Goal: Task Accomplishment & Management: Complete application form

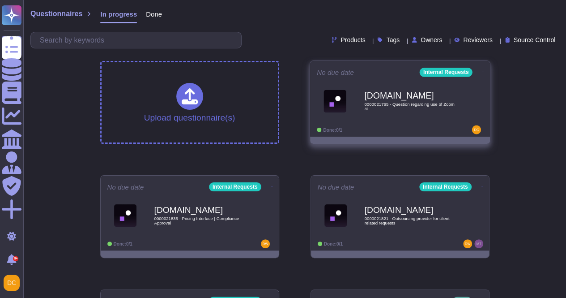
click at [384, 123] on div "No due date Internal Requests [DOMAIN_NAME] 0000021765 - Question regarding use…" at bounding box center [400, 99] width 180 height 76
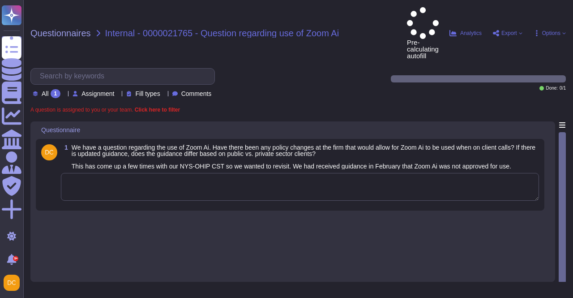
click at [198, 173] on textarea at bounding box center [300, 187] width 478 height 28
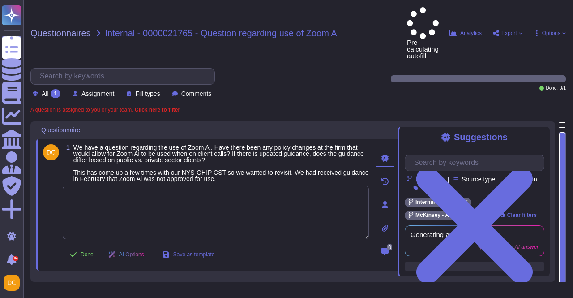
paste textarea "0000021765 - Question regarding use of Zoom Ai"
type textarea "0000021765 - Question regarding use of Zoom Ai"
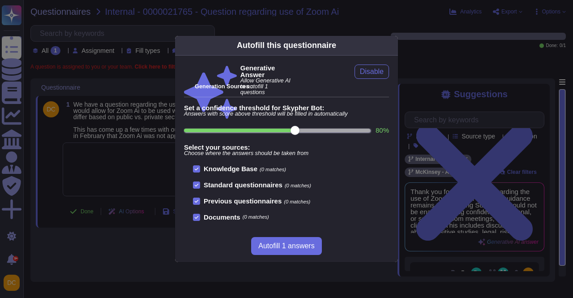
click at [97, 162] on div "Autofill this questionnaire Generative Answer Allow Generative AI to autofill 1…" at bounding box center [286, 149] width 573 height 298
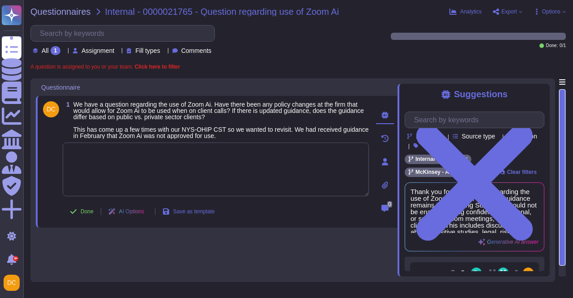
paste textarea "For your awareness, I’m sharing with you the AI-Generated Summaries of Video Co…"
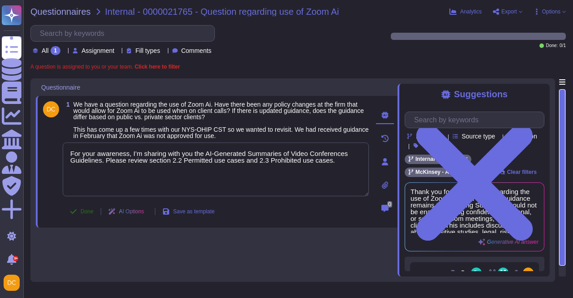
type textarea "For your awareness, I’m sharing with you the AI-Generated Summaries of Video Co…"
click at [78, 209] on button "Done" at bounding box center [82, 211] width 38 height 18
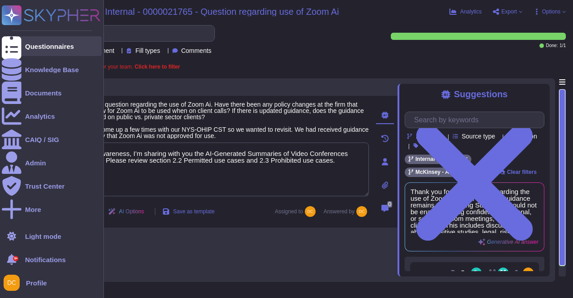
click at [18, 43] on div at bounding box center [12, 46] width 20 height 20
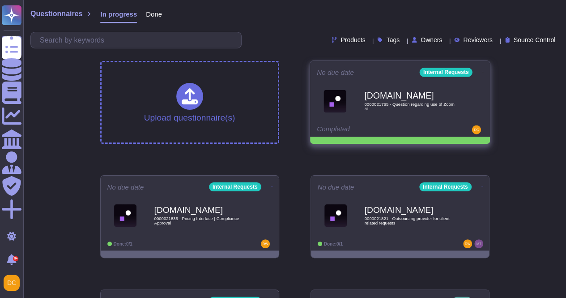
click at [482, 71] on icon at bounding box center [483, 72] width 2 height 2
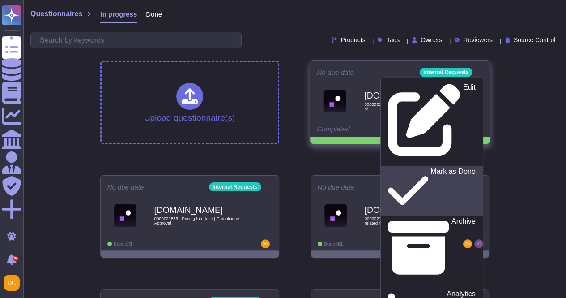
click at [430, 168] on p "Mark as Done" at bounding box center [452, 191] width 45 height 46
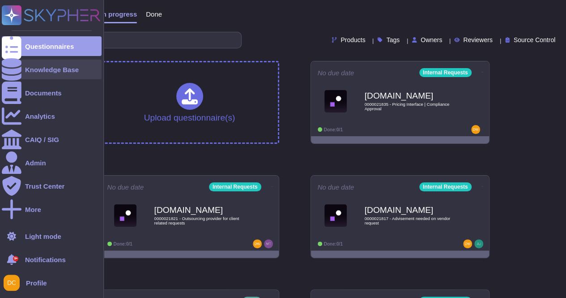
click at [23, 68] on div "Knowledge Base" at bounding box center [52, 70] width 100 height 20
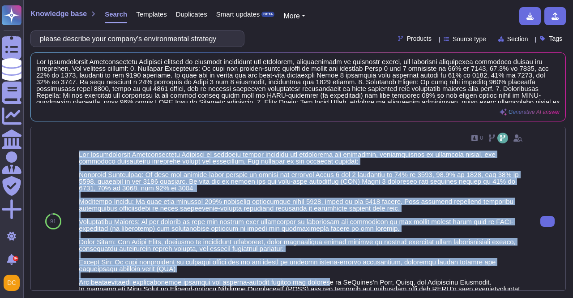
scroll to position [89, 0]
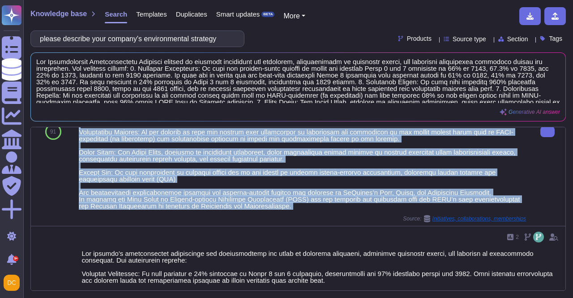
drag, startPoint x: 77, startPoint y: 151, endPoint x: 406, endPoint y: 215, distance: 335.6
click at [397, 218] on div "0 Source: Initiatives, collaborations, memberships" at bounding box center [302, 132] width 454 height 188
click at [260, 203] on div at bounding box center [302, 135] width 447 height 148
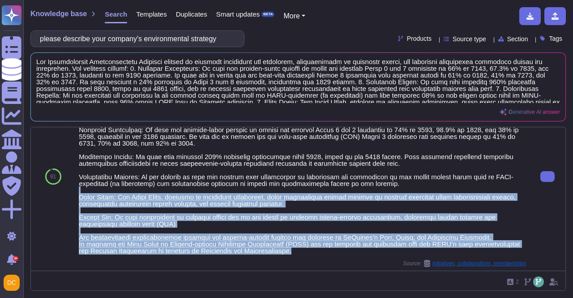
scroll to position [0, 0]
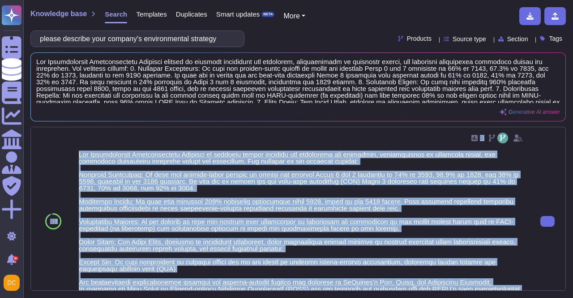
drag, startPoint x: 289, startPoint y: 209, endPoint x: 72, endPoint y: 155, distance: 224.0
click at [72, 155] on div "91 0 Source: Initiatives, collaborations, memberships" at bounding box center [298, 221] width 534 height 188
copy div "91 0 Our Environmental Sustainability Strategy is centered around reducing our …"
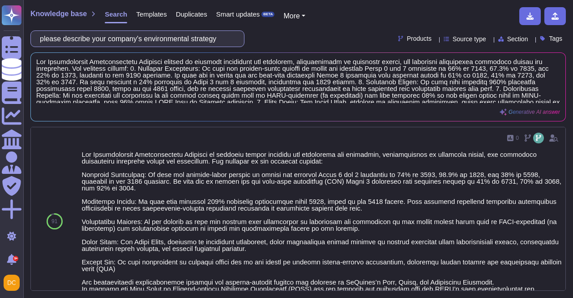
click at [159, 33] on input "please describe your company's environmental strategy" at bounding box center [135, 39] width 200 height 16
paste input "reduction targets"
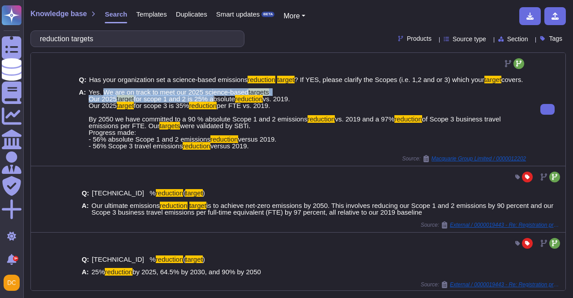
drag, startPoint x: 102, startPoint y: 92, endPoint x: 211, endPoint y: 98, distance: 108.9
click at [211, 98] on span "Yes. We are on track to meet our 2025 science-based targets . Our 2025 target f…" at bounding box center [307, 119] width 437 height 60
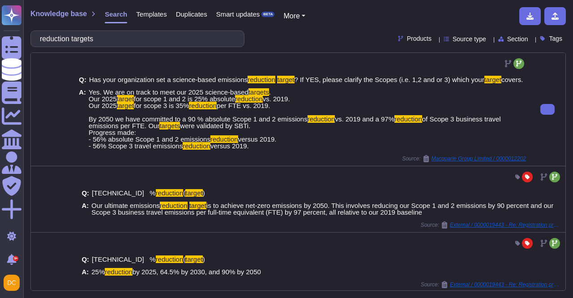
click at [125, 116] on span "per FTE vs. 2019. By 2050 we have committed to a 90 % absolute Scope 1 and 2 em…" at bounding box center [198, 112] width 219 height 21
click at [99, 101] on span "vs. 2019. Our 2025" at bounding box center [189, 102] width 201 height 14
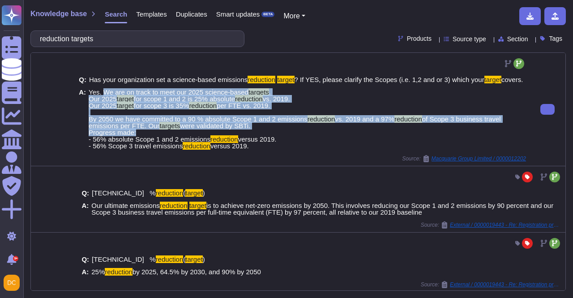
drag, startPoint x: 99, startPoint y: 90, endPoint x: 252, endPoint y: 164, distance: 169.9
click at [145, 132] on span "Yes. We are on track to meet our 2025 science-based targets . Our 2025 target f…" at bounding box center [307, 119] width 437 height 60
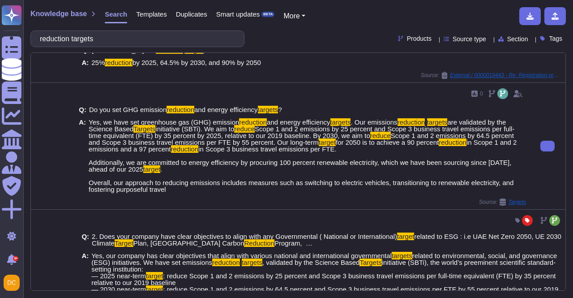
scroll to position [313, 0]
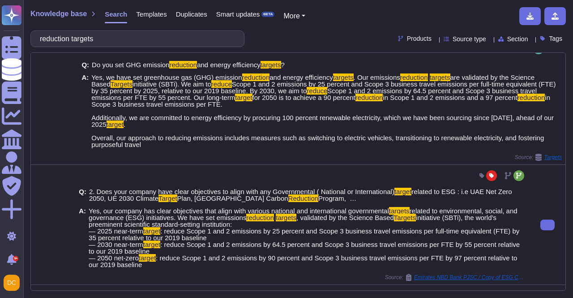
click at [99, 214] on span "Yes, our company has clear objectives that align with various national and inte…" at bounding box center [239, 211] width 300 height 8
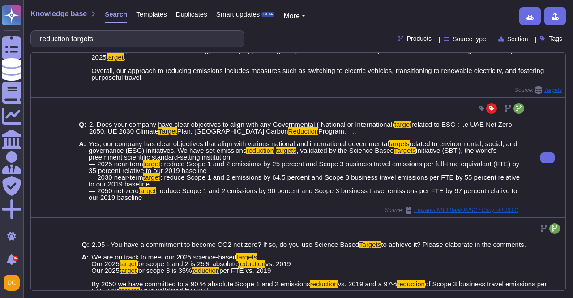
scroll to position [336, 0]
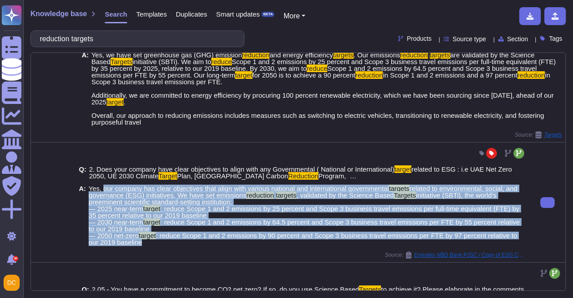
drag, startPoint x: 101, startPoint y: 193, endPoint x: 168, endPoint y: 247, distance: 86.2
click at [168, 245] on span "Yes, our company has clear objectives that align with various national and inte…" at bounding box center [307, 215] width 437 height 60
copy span "our company has clear objectives that align with various national and internati…"
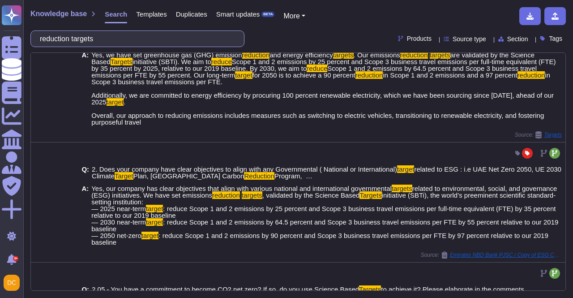
click at [143, 34] on input "reduction targets" at bounding box center [135, 39] width 200 height 16
paste input "3) Does your company have any third-party sustainability or environmental manag…"
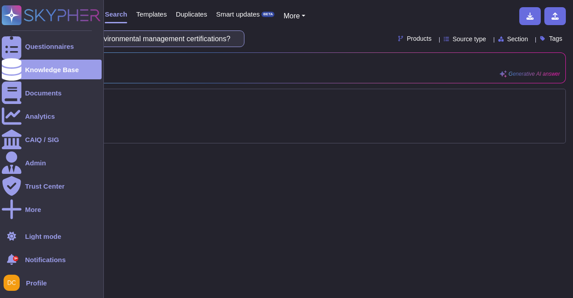
scroll to position [0, 0]
drag, startPoint x: 89, startPoint y: 37, endPoint x: 0, endPoint y: 36, distance: 89.0
click at [0, 36] on div "Questionnaires Knowledge Base Documents Analytics CAIQ / SIG Admin Trust Center…" at bounding box center [286, 149] width 573 height 298
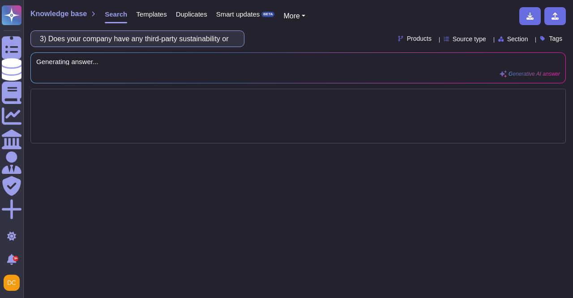
click at [117, 34] on input "3) Does your company have any third-party sustainability or environmental manag…" at bounding box center [135, 39] width 200 height 16
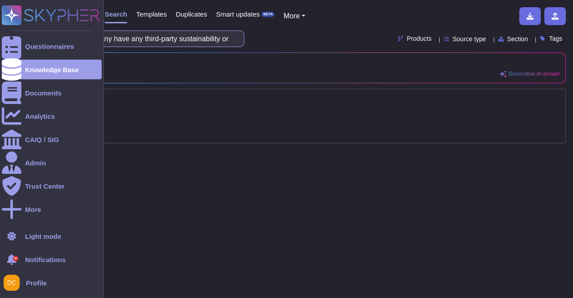
drag, startPoint x: 55, startPoint y: 38, endPoint x: 0, endPoint y: 31, distance: 55.9
click at [0, 31] on div "Questionnaires Knowledge Base Documents Analytics CAIQ / SIG Admin Trust Center…" at bounding box center [286, 149] width 573 height 298
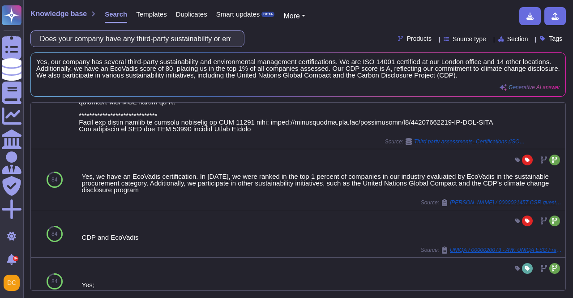
scroll to position [582, 0]
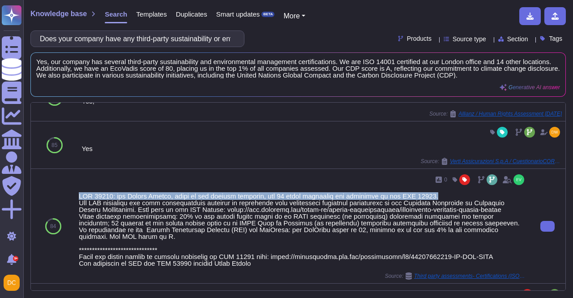
drag, startPoint x: 77, startPoint y: 184, endPoint x: 419, endPoint y: 185, distance: 341.9
click at [419, 185] on div "0 Source: Third party assessments- Certifications (ISO 14001-Ecovadis- CPD)" at bounding box center [302, 226] width 454 height 114
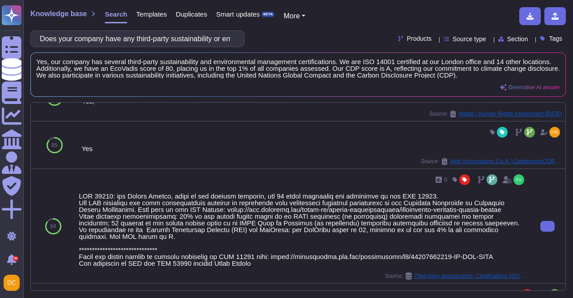
click at [127, 198] on div at bounding box center [302, 229] width 447 height 74
click at [111, 192] on div at bounding box center [302, 229] width 447 height 74
click at [112, 192] on div at bounding box center [302, 229] width 447 height 74
click at [114, 192] on div at bounding box center [302, 229] width 447 height 74
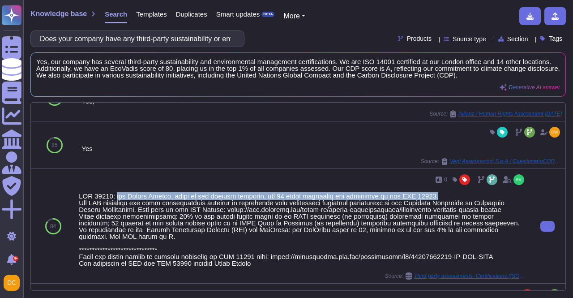
drag, startPoint x: 113, startPoint y: 187, endPoint x: 420, endPoint y: 183, distance: 307.0
click at [420, 183] on div "0 Source: Third party assessments- Certifications (ISO 14001-Ecovadis- CPD)" at bounding box center [302, 225] width 447 height 107
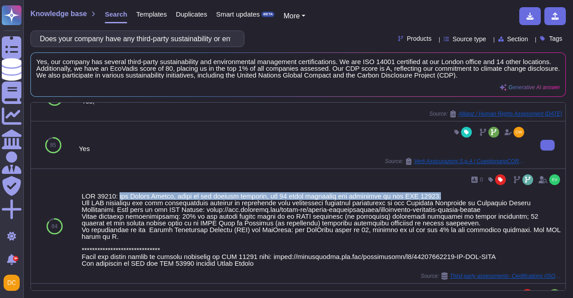
copy div "our London Office, which is our largest globally, and 14 other locations are ce…"
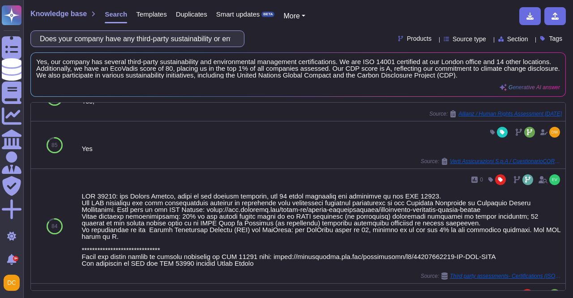
click at [118, 40] on input "Does your company have any third-party sustainability or environmental manageme…" at bounding box center [135, 39] width 200 height 16
paste input "sustainability initiatives?"
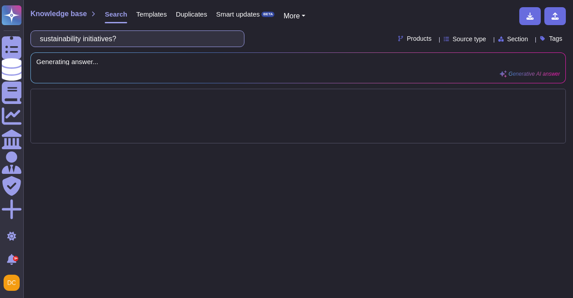
scroll to position [0, 0]
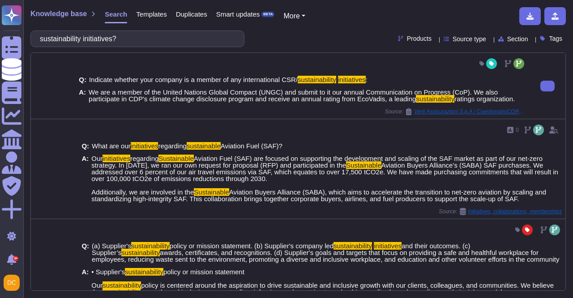
click at [367, 77] on div "Q: Indicate whether your company is a member of any international CSR/ sustaina…" at bounding box center [302, 79] width 447 height 7
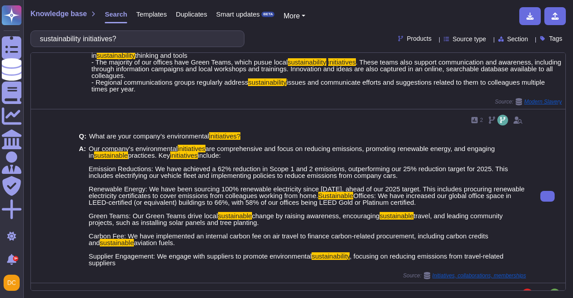
scroll to position [1163, 0]
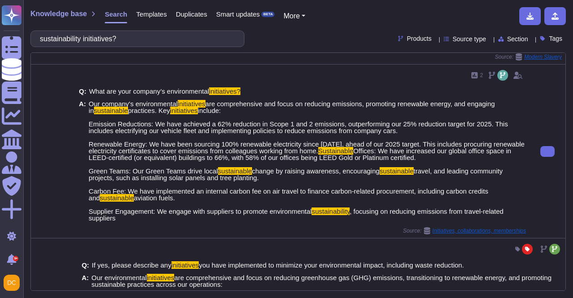
click at [152, 95] on span "What are your company’s environmental" at bounding box center [149, 91] width 120 height 8
click at [85, 120] on div "A: Our company's environmental initiatives are comprehensive and focus on reduc…" at bounding box center [302, 160] width 447 height 121
click at [86, 120] on div "A: Our company's environmental initiatives are comprehensive and focus on reduc…" at bounding box center [302, 160] width 447 height 121
click at [100, 114] on mark "sustainable" at bounding box center [111, 110] width 34 height 8
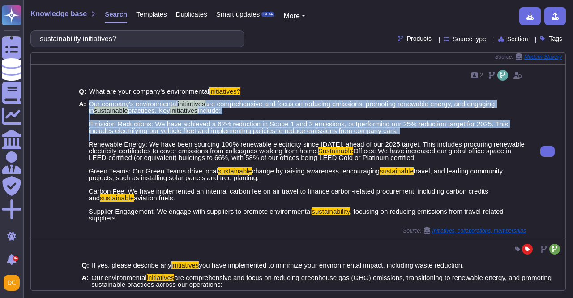
drag, startPoint x: 88, startPoint y: 122, endPoint x: 203, endPoint y: 157, distance: 120.0
click at [203, 157] on span "Our company's environmental initiatives are comprehensive and focus on reducing…" at bounding box center [307, 160] width 437 height 121
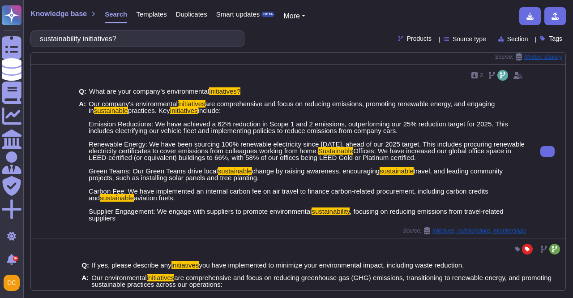
click at [211, 175] on span "Offices: We have increased our global office space in LEED-certified (or equiva…" at bounding box center [300, 161] width 422 height 28
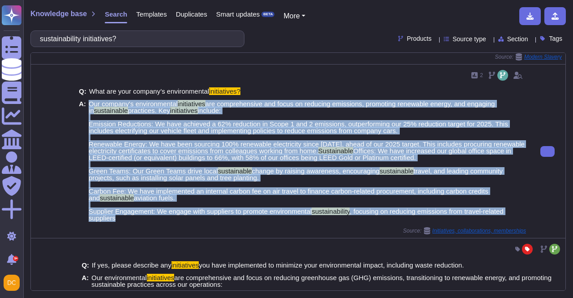
drag, startPoint x: 88, startPoint y: 122, endPoint x: 123, endPoint y: 248, distance: 131.0
click at [123, 221] on span "Our company's environmental initiatives are comprehensive and focus on reducing…" at bounding box center [307, 160] width 437 height 121
copy span "Our company's environmental initiatives are comprehensive and focus on reducing…"
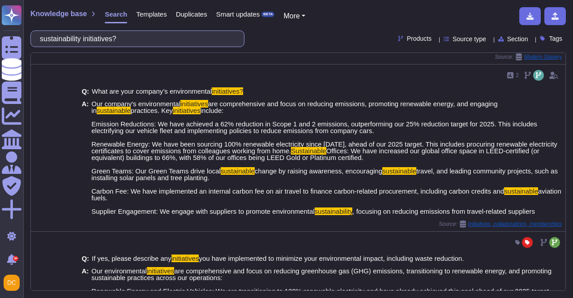
click at [103, 35] on input "sustainability initiatives?" at bounding box center [135, 39] width 200 height 16
paste input "2) Does your company dedicated to fostering leadership and providing support fo…"
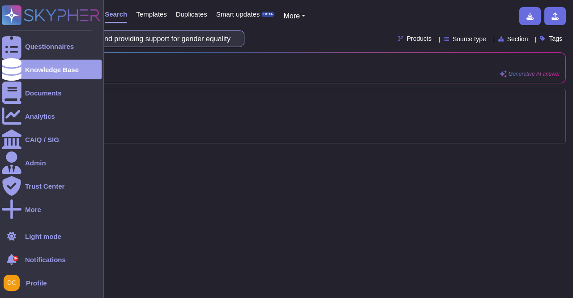
scroll to position [0, 0]
drag, startPoint x: 99, startPoint y: 43, endPoint x: 16, endPoint y: 33, distance: 83.9
click at [16, 34] on div "Questionnaires Knowledge Base Documents Analytics CAIQ / SIG Admin Trust Center…" at bounding box center [286, 149] width 573 height 298
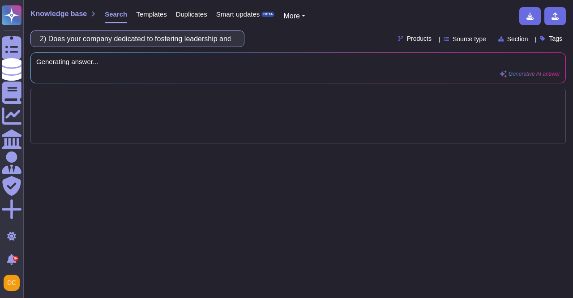
click at [54, 38] on input "2) Does your company dedicated to fostering leadership and providing support fo…" at bounding box center [135, 39] width 200 height 16
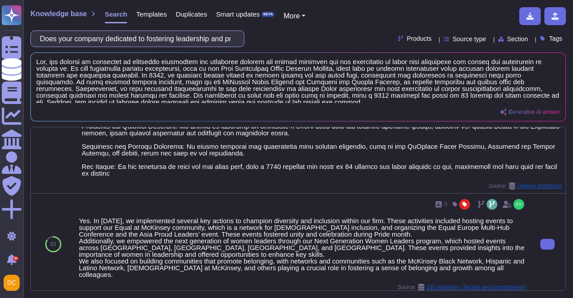
scroll to position [268, 0]
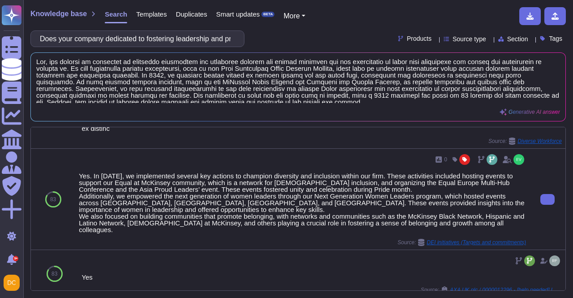
click at [219, 208] on div "Yes. In [DATE], we implemented several key actions to champion diversity and in…" at bounding box center [302, 202] width 447 height 60
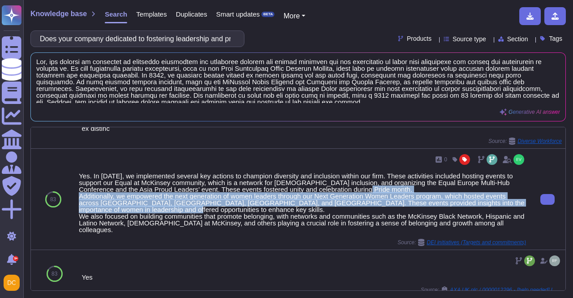
click at [219, 208] on div "Yes. In [DATE], we implemented several key actions to champion diversity and in…" at bounding box center [302, 202] width 447 height 60
click at [171, 204] on div "Yes. In [DATE], we implemented several key actions to champion diversity and in…" at bounding box center [302, 202] width 447 height 60
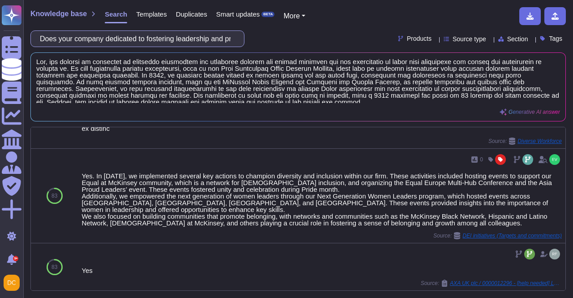
click at [91, 44] on input "Does your company dedicated to fostering leadership and providing support for g…" at bounding box center [135, 39] width 200 height 16
paste input "3) Does your company have a dedicated program promote and support disability, e…"
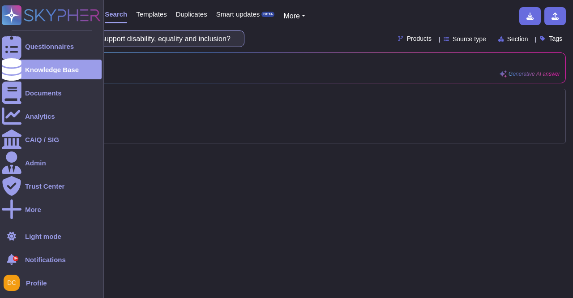
scroll to position [0, 0]
drag, startPoint x: 154, startPoint y: 41, endPoint x: 0, endPoint y: 24, distance: 155.3
click at [0, 24] on div "Questionnaires Knowledge Base Documents Analytics CAIQ / SIG Admin Trust Center…" at bounding box center [286, 149] width 573 height 298
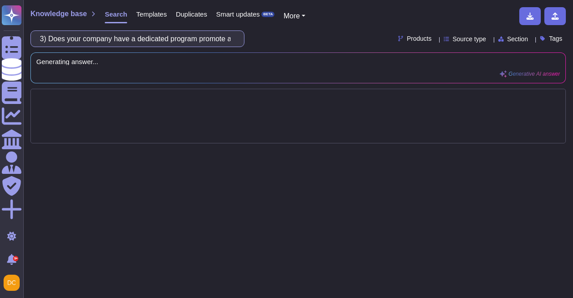
click at [61, 39] on input "3) Does your company have a dedicated program promote and support disability, e…" at bounding box center [135, 39] width 200 height 16
click at [55, 39] on input "3) Does your company have a dedicated program promote and support disability, e…" at bounding box center [135, 39] width 200 height 16
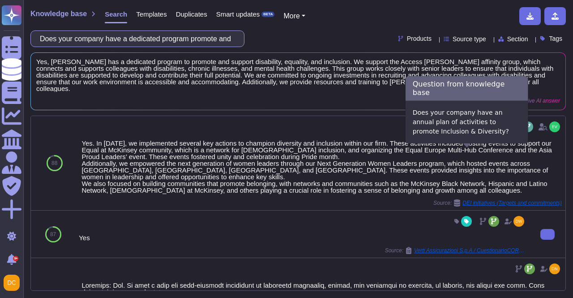
scroll to position [45, 0]
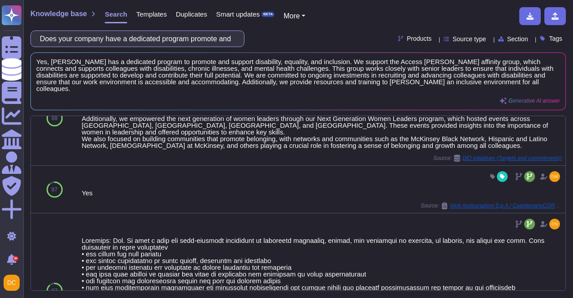
click at [93, 35] on input "Does your company have a dedicated program promote and support disability, equa…" at bounding box center [135, 39] width 200 height 16
paste input "what’s the percentage of employees with disability within your total workforce"
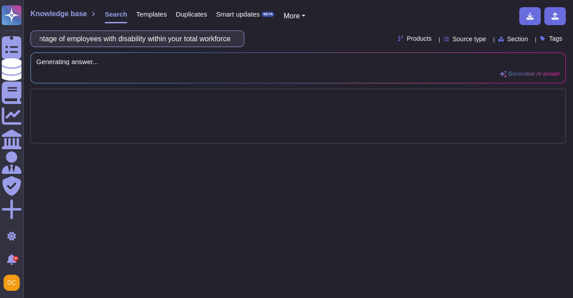
scroll to position [0, 0]
drag, startPoint x: 137, startPoint y: 33, endPoint x: 0, endPoint y: -5, distance: 142.0
click at [0, 0] on html "Questionnaires Knowledge Base Documents Analytics CAIQ / SIG Admin Trust Center…" at bounding box center [286, 149] width 573 height 298
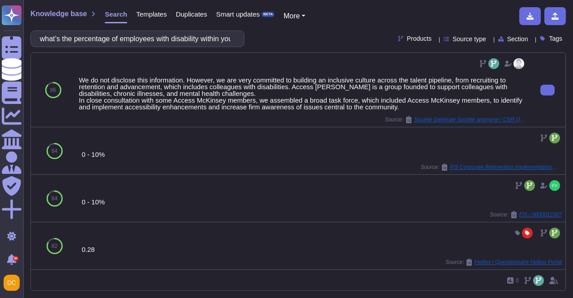
type input "what’s the percentage of employees with disability within your total workforce"
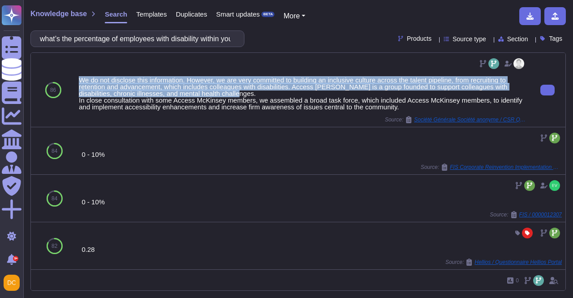
drag, startPoint x: 75, startPoint y: 77, endPoint x: 226, endPoint y: 94, distance: 151.2
click at [226, 94] on div "We do not disclose this information. However, we are very committed to building…" at bounding box center [302, 90] width 454 height 74
click at [80, 83] on div "We do not disclose this information. However, we are very committed to building…" at bounding box center [302, 94] width 447 height 34
drag, startPoint x: 77, startPoint y: 75, endPoint x: 246, endPoint y: 95, distance: 169.8
click at [246, 95] on div "We do not disclose this information. However, we are very committed to building…" at bounding box center [302, 90] width 454 height 74
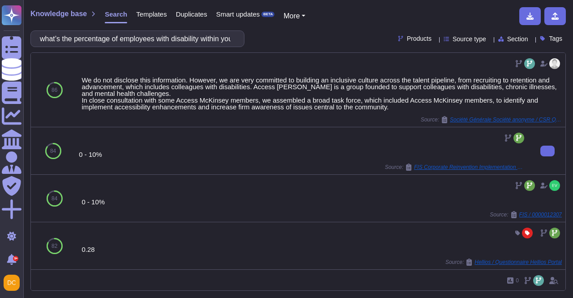
click at [234, 171] on div "0 - 10% Source: FIS Corporate Reinvention Implementation Support RFP 725286 (3)…" at bounding box center [302, 150] width 454 height 47
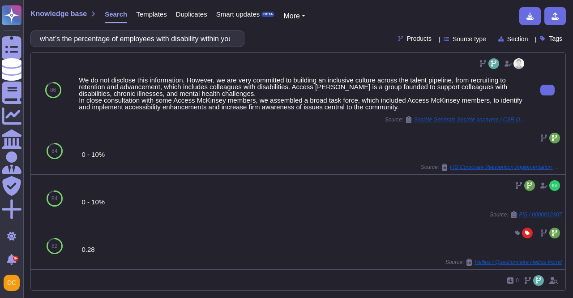
click at [218, 90] on div "We do not disclose this information. However, we are very committed to building…" at bounding box center [302, 94] width 447 height 34
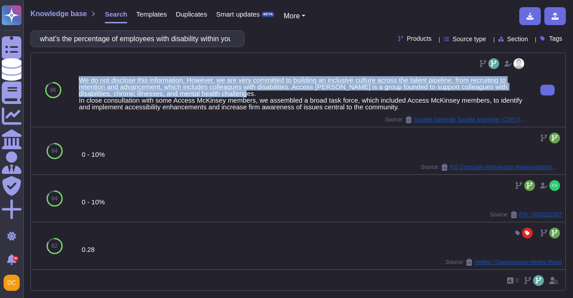
click at [218, 90] on div "We do not disclose this information. However, we are very committed to building…" at bounding box center [302, 94] width 447 height 34
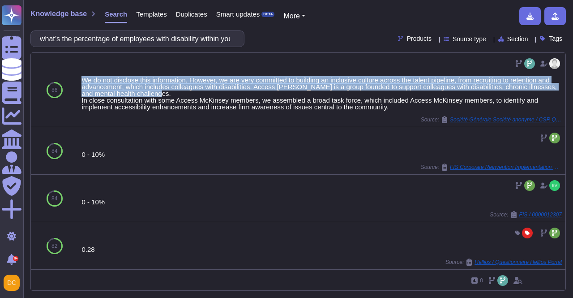
copy div "We do not disclose this information. However, we are very committed to building…"
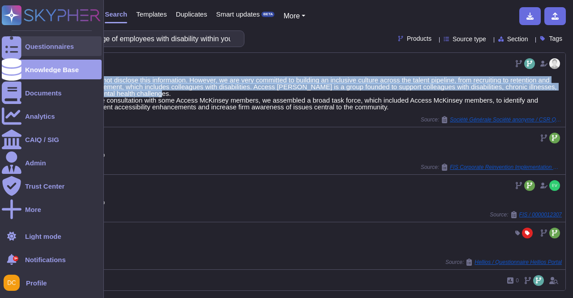
click at [23, 49] on div "Questionnaires" at bounding box center [52, 46] width 100 height 20
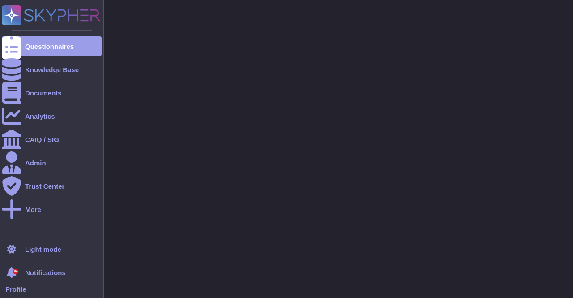
click at [30, 16] on icon at bounding box center [62, 15] width 77 height 12
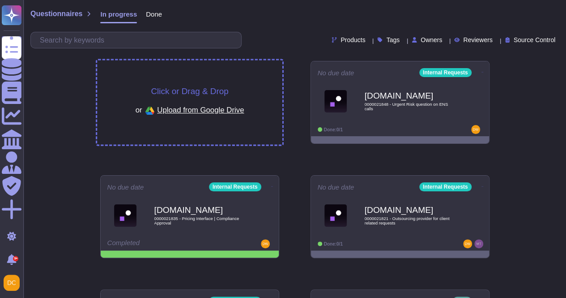
click at [185, 87] on span "Click or Drag & Drop" at bounding box center [189, 91] width 77 height 9
click at [218, 91] on span "Click or Drag & Drop" at bounding box center [189, 91] width 77 height 9
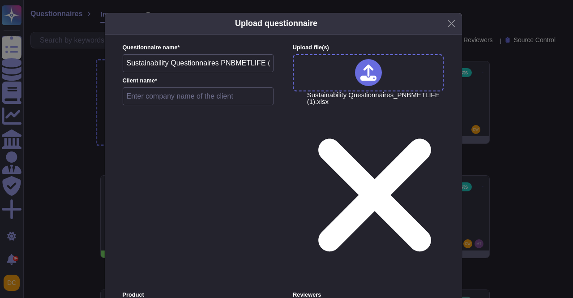
click at [172, 64] on input "Sustainability Questionnaires PNBMETLIFE (1)" at bounding box center [198, 63] width 151 height 18
paste input "0000021785 - Sustainability Questionnaires_PNBMETLIFE"
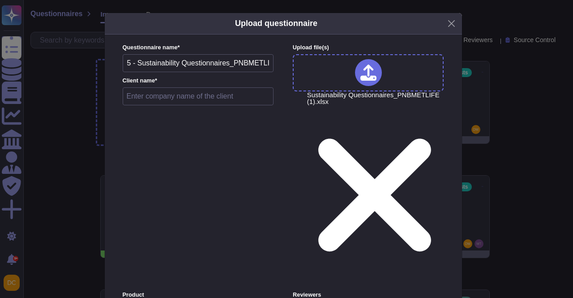
type input "0000021785 - Sustainability Questionnaires_PNBMETLIFE"
click at [168, 105] on input "text" at bounding box center [198, 96] width 151 height 18
type input "Internal"
drag, startPoint x: 183, startPoint y: 65, endPoint x: 89, endPoint y: 61, distance: 94.5
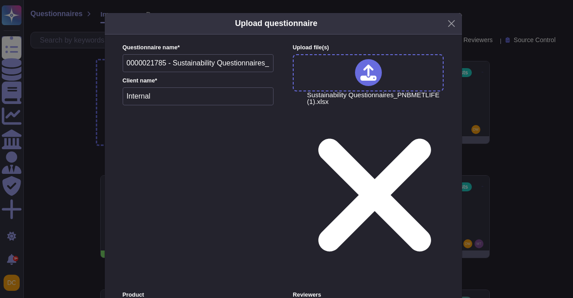
click at [89, 61] on div "Upload questionnaire Questionnaire name * 0000021785 - Sustainability Questionn…" at bounding box center [286, 149] width 573 height 298
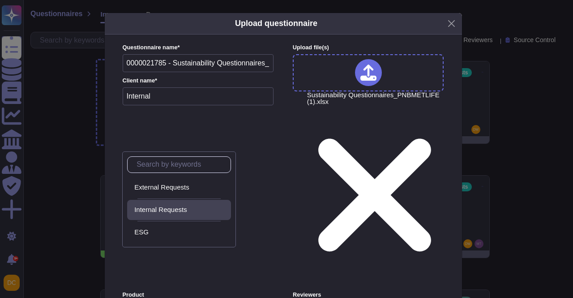
click at [163, 205] on span "Internal Requests" at bounding box center [160, 209] width 53 height 8
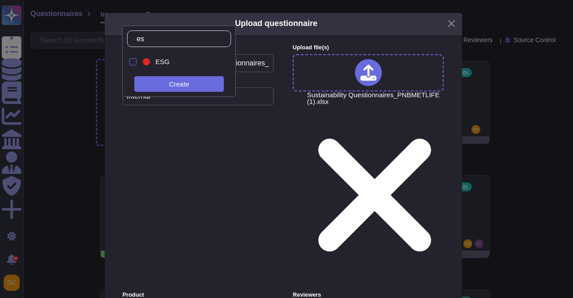
type input "esg"
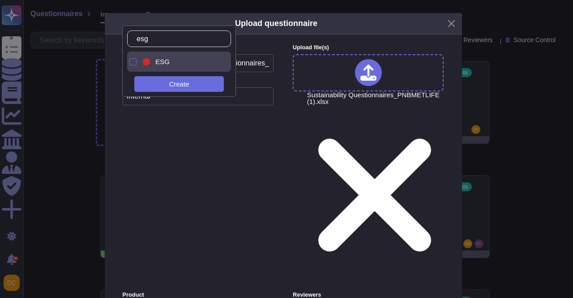
click at [162, 62] on span "ESG" at bounding box center [162, 62] width 14 height 8
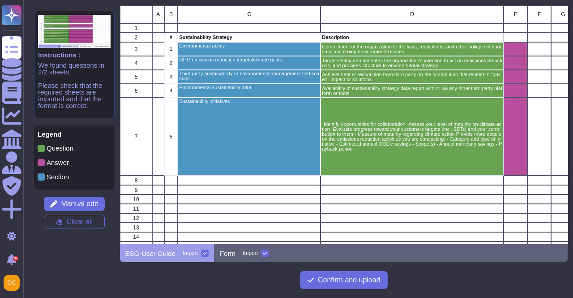
scroll to position [232, 441]
click at [203, 253] on icon at bounding box center [205, 252] width 4 height 3
click at [0, 0] on input "Import" at bounding box center [0, 0] width 0 height 0
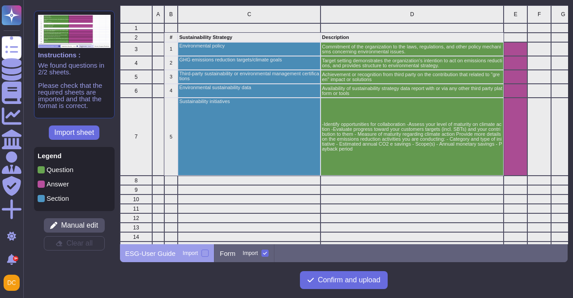
click at [231, 262] on div "A B C D E F G H I J K L M 1 2 # Sustainability Strategy Description 3 1 Environ…" at bounding box center [344, 148] width 448 height 287
click at [234, 253] on div "Form Import" at bounding box center [244, 253] width 60 height 18
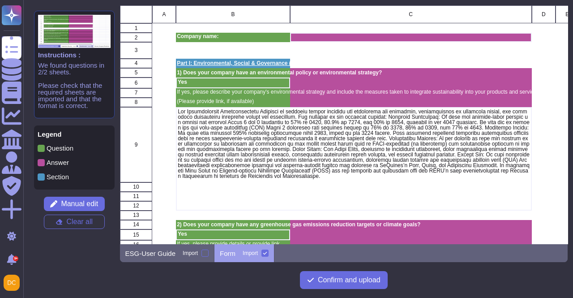
click at [205, 44] on div "grid" at bounding box center [233, 50] width 114 height 17
click at [204, 38] on p "Company name:" at bounding box center [233, 36] width 112 height 5
click at [205, 37] on p "Company name:" at bounding box center [233, 36] width 112 height 5
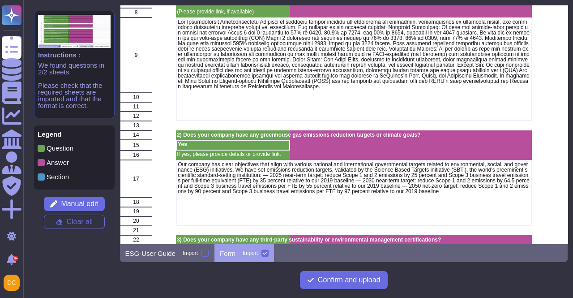
scroll to position [0, 0]
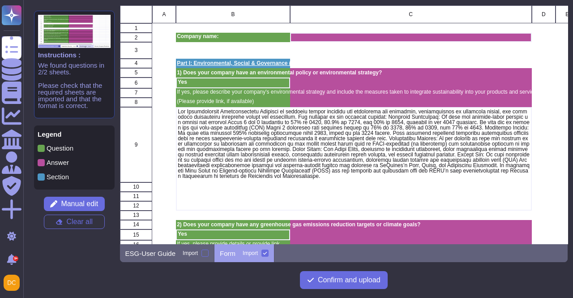
click at [202, 62] on p "Part I: Environmental, Social & Governance (ESG)" at bounding box center [233, 62] width 112 height 5
click at [208, 34] on p "Company name:" at bounding box center [233, 36] width 112 height 5
click at [191, 36] on p "Company name:" at bounding box center [233, 36] width 112 height 5
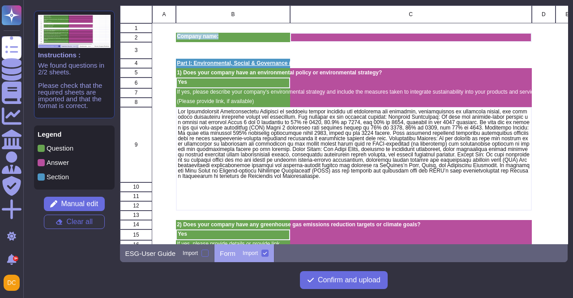
click at [191, 36] on p "Company name:" at bounding box center [233, 36] width 112 height 5
click at [70, 136] on p "Legend" at bounding box center [74, 134] width 73 height 7
click at [71, 202] on span "Manual edit" at bounding box center [79, 203] width 37 height 7
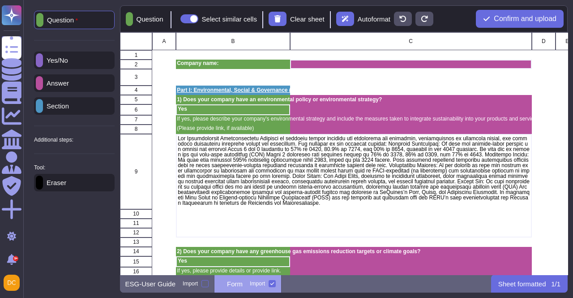
scroll to position [235, 441]
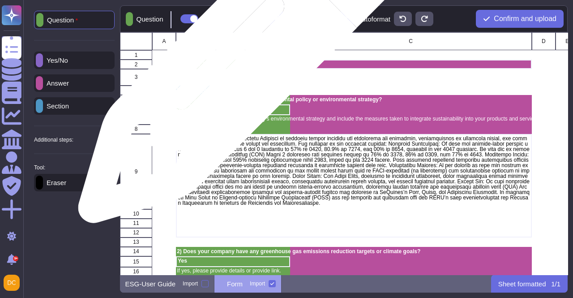
click at [239, 62] on p "Company name:" at bounding box center [233, 62] width 112 height 5
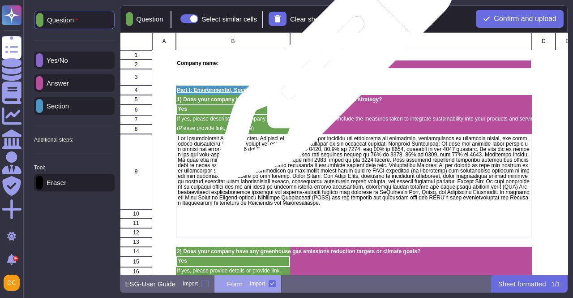
click at [331, 66] on div "grid" at bounding box center [411, 64] width 242 height 9
click at [331, 65] on div "grid" at bounding box center [411, 64] width 242 height 9
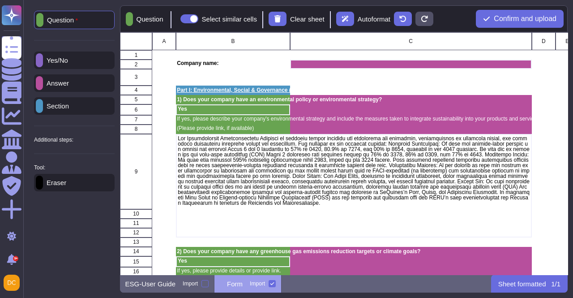
click at [62, 184] on p "Eraser" at bounding box center [54, 182] width 23 height 7
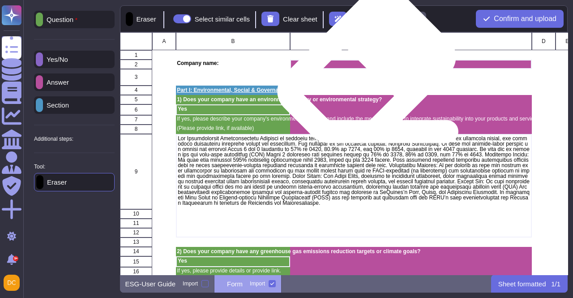
click at [362, 67] on div "grid" at bounding box center [411, 64] width 242 height 9
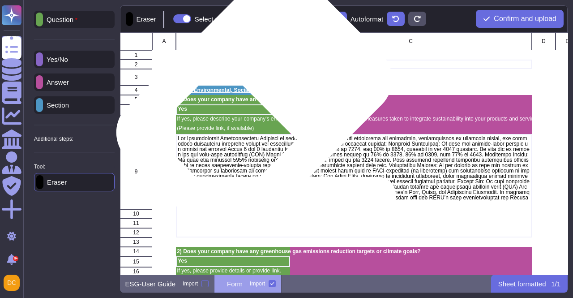
click at [251, 93] on p "Part I: Environmental, Social & Governance (ESG)" at bounding box center [233, 89] width 112 height 5
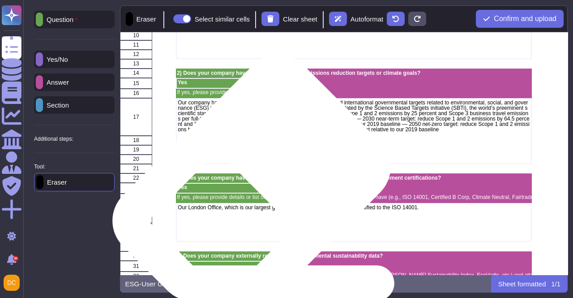
scroll to position [0, 0]
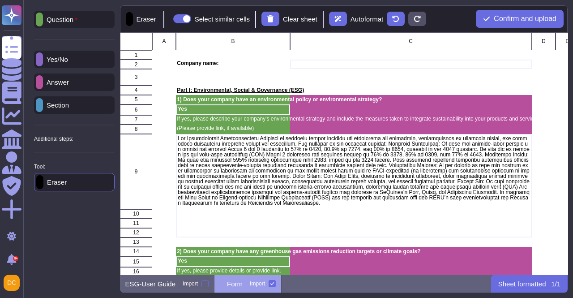
click at [71, 23] on p "Question" at bounding box center [60, 19] width 34 height 7
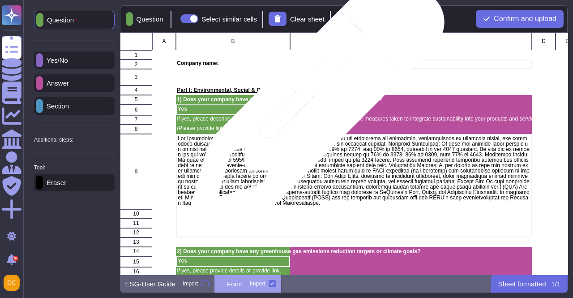
click at [313, 103] on div "grid" at bounding box center [411, 99] width 242 height 9
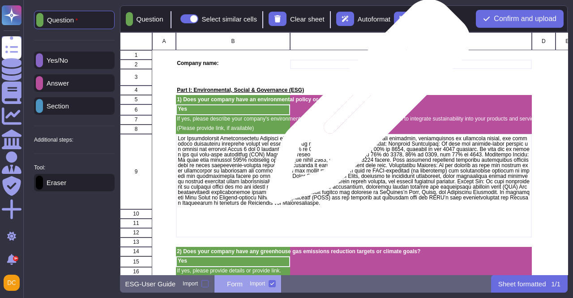
drag, startPoint x: 317, startPoint y: 105, endPoint x: 366, endPoint y: 106, distance: 48.8
click at [366, 106] on div "grid" at bounding box center [411, 109] width 242 height 11
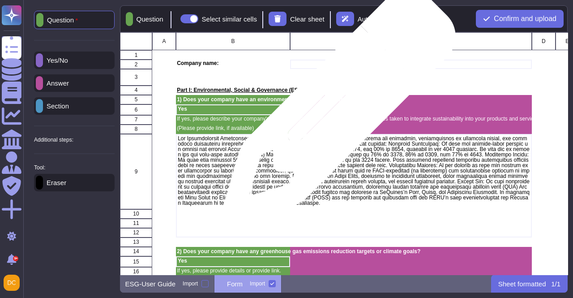
drag, startPoint x: 276, startPoint y: 105, endPoint x: 344, endPoint y: 111, distance: 68.7
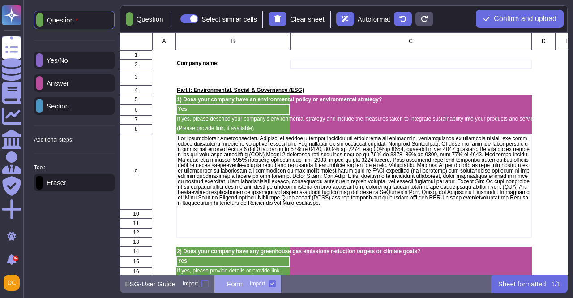
click at [69, 83] on p "Answer" at bounding box center [56, 83] width 26 height 7
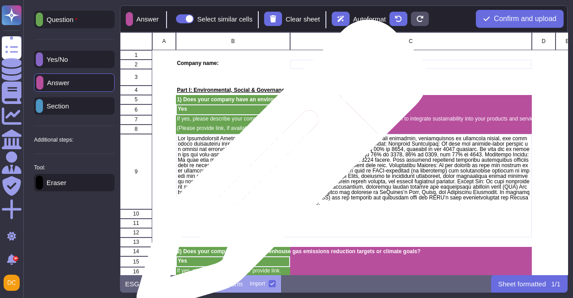
click at [278, 170] on p "grid" at bounding box center [354, 171] width 352 height 70
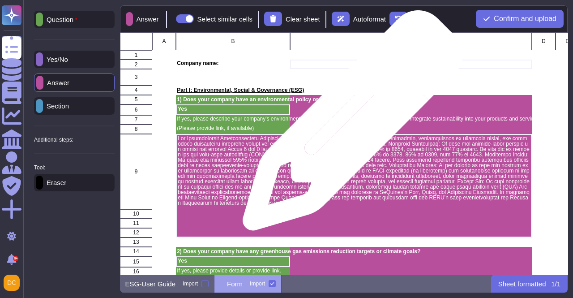
click at [351, 122] on div "grid" at bounding box center [411, 119] width 242 height 9
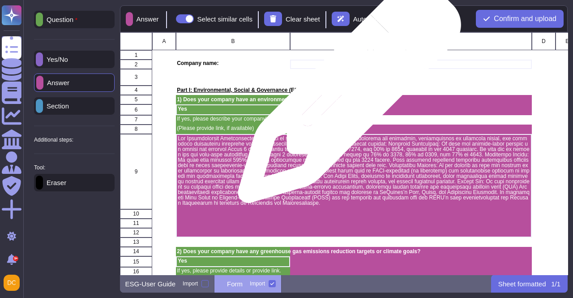
click at [289, 97] on p "1) Does your company have an environmental policy or environmental strategy?" at bounding box center [233, 99] width 112 height 5
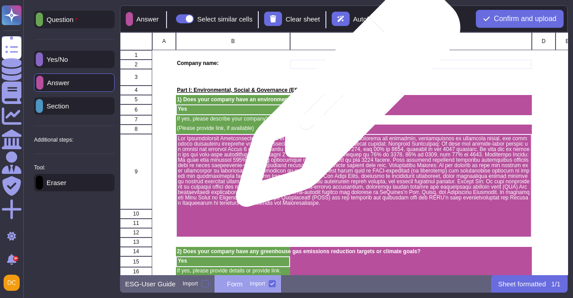
click at [289, 99] on p "1) Does your company have an environmental policy or environmental strategy?" at bounding box center [233, 99] width 112 height 5
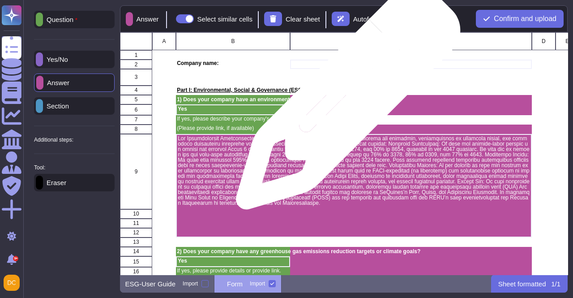
click at [289, 102] on p "1) Does your company have an environmental policy or environmental strategy?" at bounding box center [233, 99] width 112 height 5
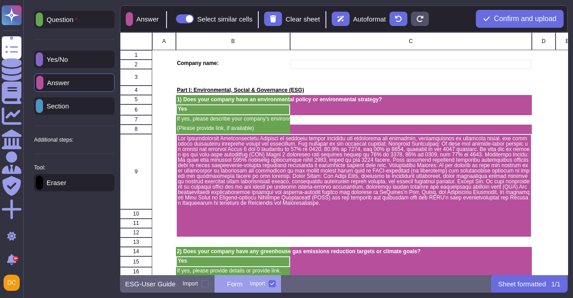
click at [55, 183] on p "Eraser" at bounding box center [54, 182] width 23 height 7
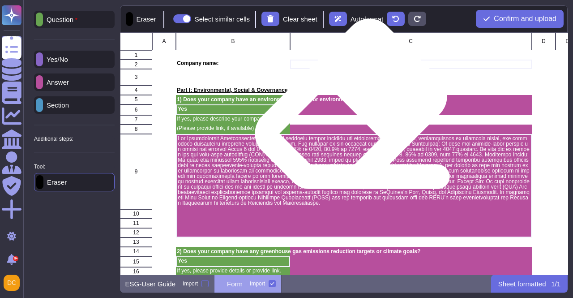
click at [347, 106] on div "grid" at bounding box center [411, 109] width 242 height 11
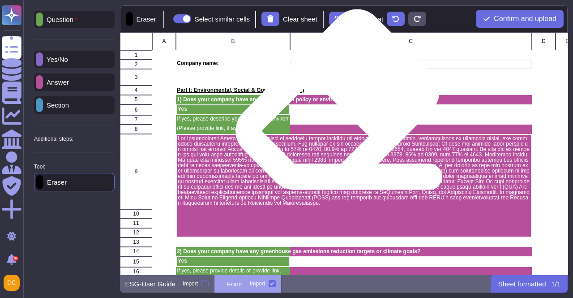
click at [289, 102] on p "1) Does your company have an environmental policy or environmental strategy?" at bounding box center [233, 99] width 112 height 5
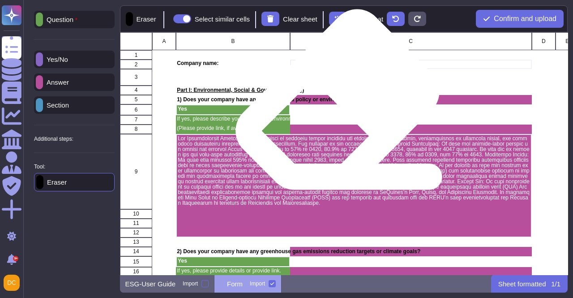
click at [334, 102] on div "grid" at bounding box center [411, 99] width 242 height 9
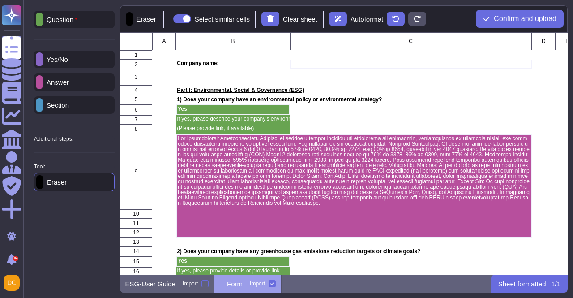
click at [71, 21] on p "Question" at bounding box center [60, 19] width 34 height 7
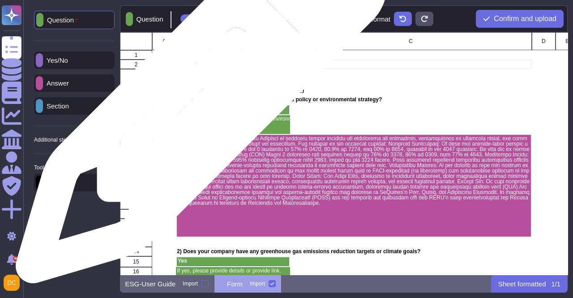
click at [198, 102] on p "1) Does your company have an environmental policy or environmental strategy?" at bounding box center [233, 99] width 112 height 5
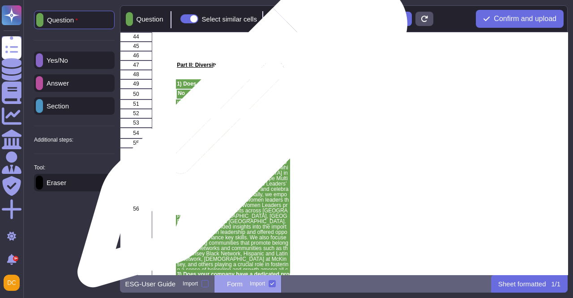
scroll to position [715, 0]
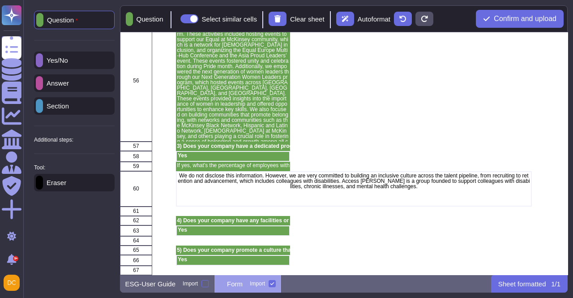
click at [524, 284] on p "Sheet formatted" at bounding box center [522, 283] width 48 height 7
click at [507, 23] on button "Confirm and upload" at bounding box center [520, 19] width 88 height 18
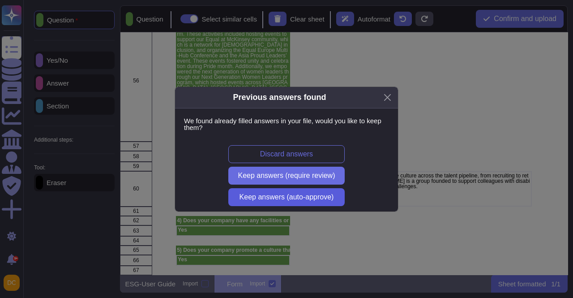
click at [290, 200] on span "Keep answers (auto-approve)" at bounding box center [286, 196] width 94 height 7
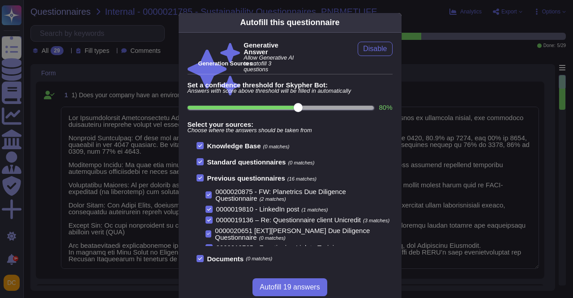
type textarea "Our Environmental Sustainability Strategy is centered around reducing our green…"
type textarea "Our company has clear objectives that align with various national and internati…"
type textarea "Our London Office, which is our largest globally, and 14 other locations are ce…"
type textarea "CDP and EcoVadis"
click at [101, 126] on div "Autofill this questionnaire Generative Answer Allow Generative AI to autofill 3…" at bounding box center [286, 149] width 573 height 298
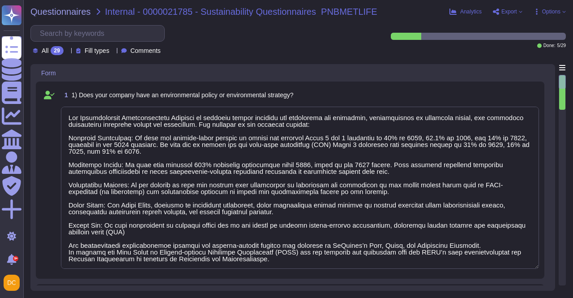
type textarea "Our Environmental Sustainability Strategy is centered around reducing our green…"
type textarea "Our company has clear objectives that align with various national and internati…"
type textarea "Our Environmental Sustainability Strategy is centered around reducing our green…"
type textarea "Our company has clear objectives that align with various national and internati…"
type textarea "Our Environmental Sustainability Strategy is centered around reducing our green…"
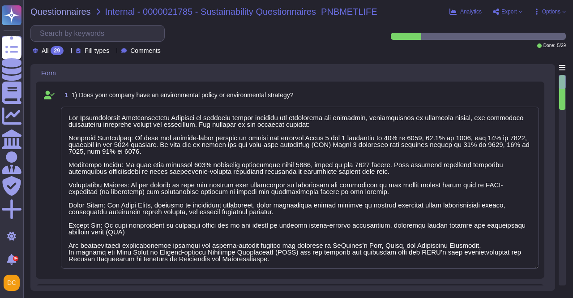
type textarea "Our company has clear objectives that align with various national and internati…"
type textarea "Our Environmental Sustainability Strategy is centered around reducing our green…"
type textarea "Our company has clear objectives that align with various national and internati…"
type textarea "Our Environmental Sustainability Strategy is centered around reducing our green…"
type textarea "Our company has clear objectives that align with various national and internati…"
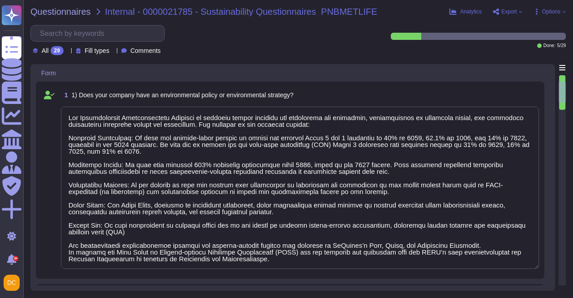
type textarea "Our company's environmental initiatives are comprehensive and focus on reducing…"
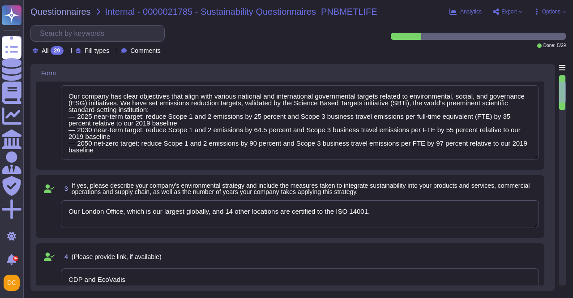
type textarea "Our Environmental Sustainability Strategy is centered around reducing our green…"
type textarea "Our company has clear objectives that align with various national and internati…"
type textarea "Our company's environmental initiatives are comprehensive and focus on reducing…"
type textarea "Our company has clear objectives that align with various national and internati…"
type textarea "Our company's environmental initiatives are comprehensive and focus on reducing…"
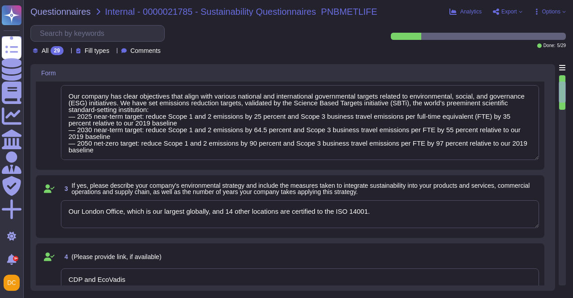
type textarea "Our company has clear objectives that align with various national and internati…"
type textarea "Our company's environmental initiatives are comprehensive and focus on reducing…"
type textarea "Our company has clear objectives that align with various national and internati…"
type textarea "Our company's environmental initiatives are comprehensive and focus on reducing…"
type textarea "Our company has clear objectives that align with various national and internati…"
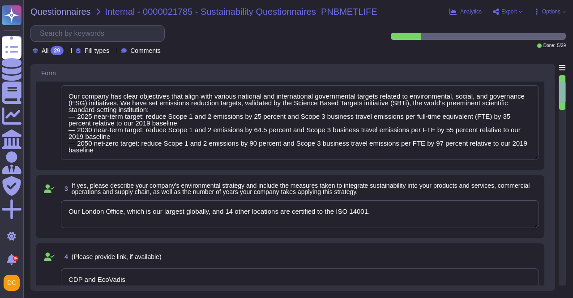
type textarea "Our company's environmental initiatives are comprehensive and focus on reducing…"
type textarea "Our company has clear objectives that align with various national and internati…"
type textarea "Our company's environmental initiatives are comprehensive and focus on reducing…"
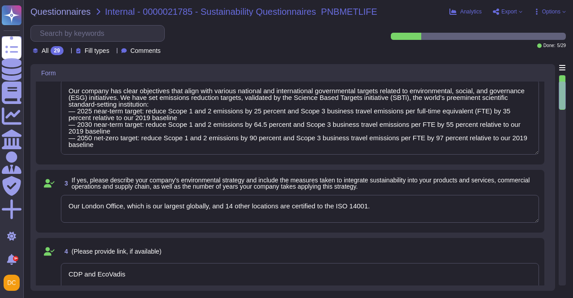
type textarea "Our company has clear objectives that align with various national and internati…"
type textarea "Our company's environmental initiatives are comprehensive and focus on reducing…"
type textarea "Our company has clear objectives that align with various national and internati…"
type textarea "Our company's environmental initiatives are comprehensive and focus on reducing…"
type textarea "Our company has clear objectives that align with various national and internati…"
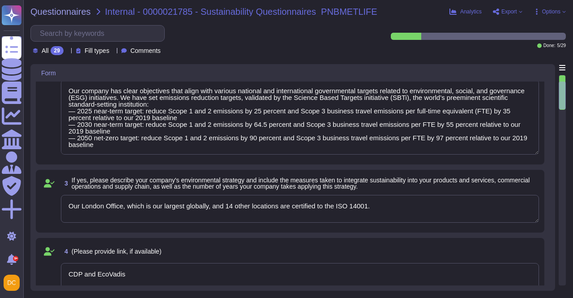
type textarea "Our company's environmental initiatives are comprehensive and focus on reducing…"
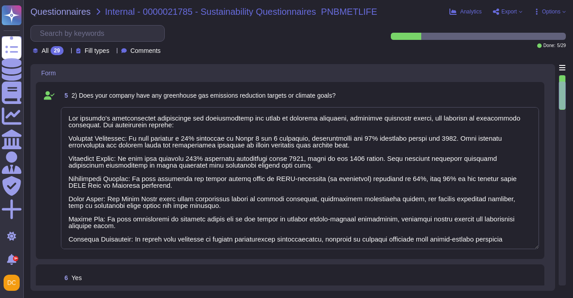
type textarea "Our company has clear objectives that align with various national and internati…"
type textarea "Our company's environmental initiatives are comprehensive and focus on reducing…"
type textarea "Our company has clear objectives that align with various national and internati…"
type textarea "Our company's environmental initiatives are comprehensive and focus on reducing…"
type textarea "Our company has clear objectives that align with various national and internati…"
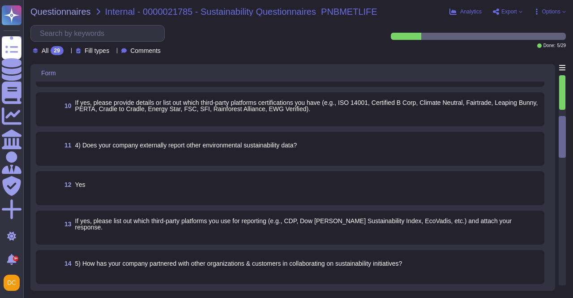
type textarea "Our company's environmental initiatives are comprehensive and focus on reducing…"
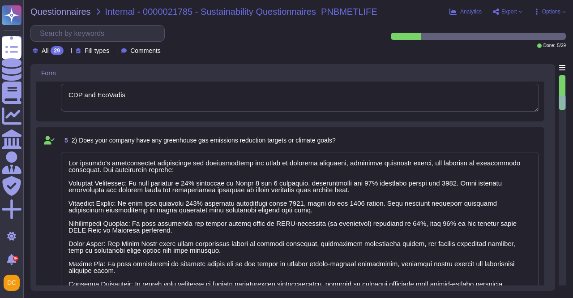
type textarea "Our company's environmental initiatives are comprehensive and focus on reducing…"
type textarea "Our Environmental Sustainability Strategy is centered around reducing our green…"
type textarea "Our company has clear objectives that align with various national and internati…"
type textarea "Our London Office, which is our largest globally, and 14 other locations are ce…"
type textarea "CDP and EcoVadis"
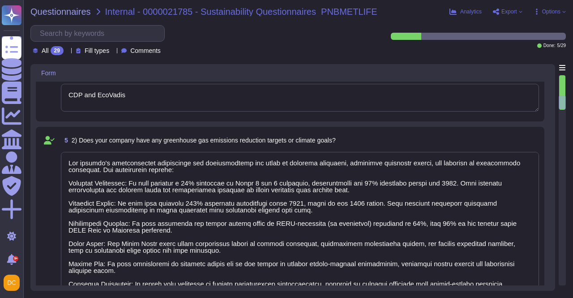
type textarea "Our company's environmental initiatives are comprehensive and focus on reducing…"
type textarea "Our Environmental Sustainability Strategy is centered around reducing our green…"
type textarea "Our company has clear objectives that align with various national and internati…"
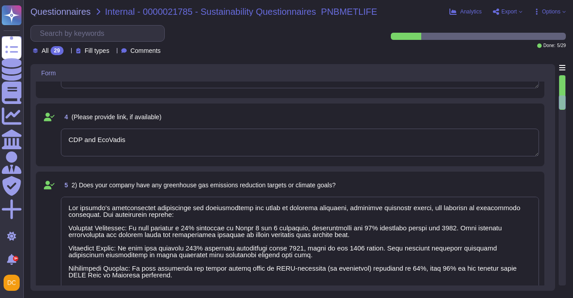
type textarea "Our company's environmental initiatives are comprehensive and focus on reducing…"
type textarea "Our Environmental Sustainability Strategy is centered around reducing our green…"
type textarea "Our company has clear objectives that align with various national and internati…"
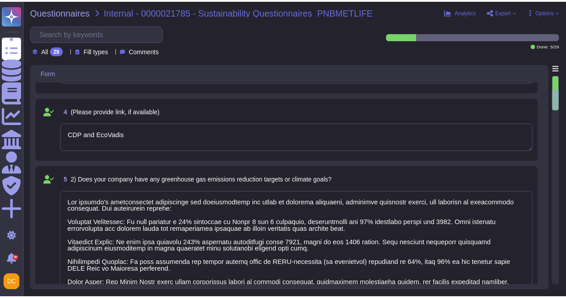
scroll to position [587, 0]
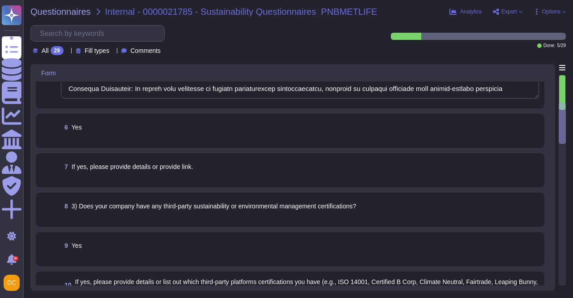
click at [302, 132] on div "6 Yes" at bounding box center [300, 127] width 478 height 16
type textarea "Our company's environmental initiatives are comprehensive and focus on reducing…"
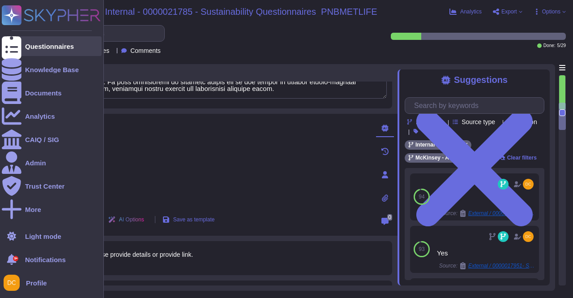
click at [14, 46] on icon at bounding box center [12, 46] width 20 height 26
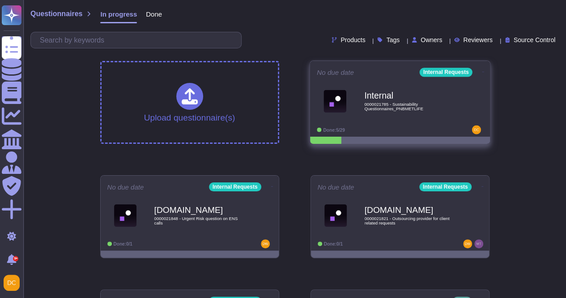
click at [482, 71] on icon at bounding box center [483, 72] width 2 height 2
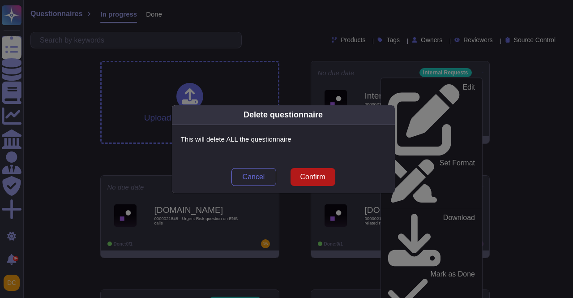
click at [320, 173] on span "Confirm" at bounding box center [312, 176] width 25 height 7
